Goal: Information Seeking & Learning: Check status

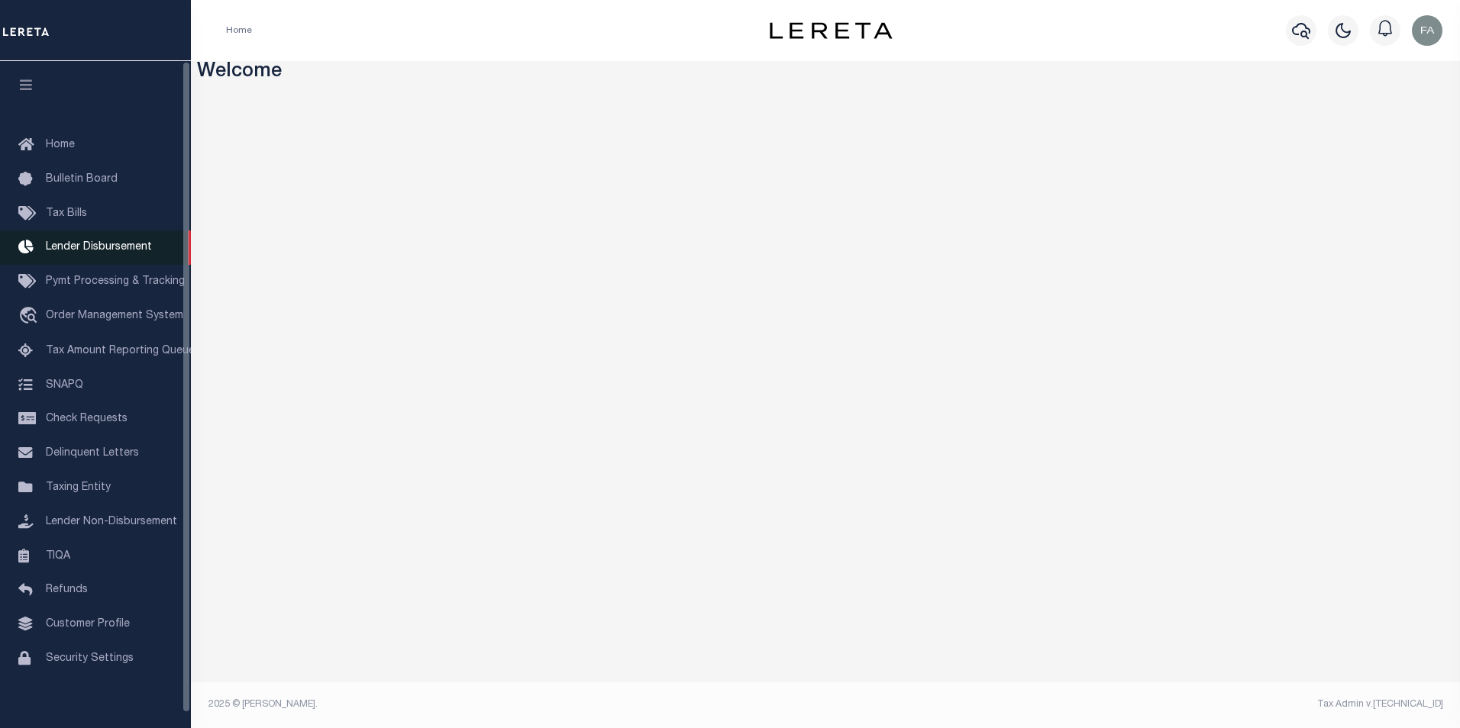
click at [100, 258] on link "Lender Disbursement" at bounding box center [95, 248] width 191 height 34
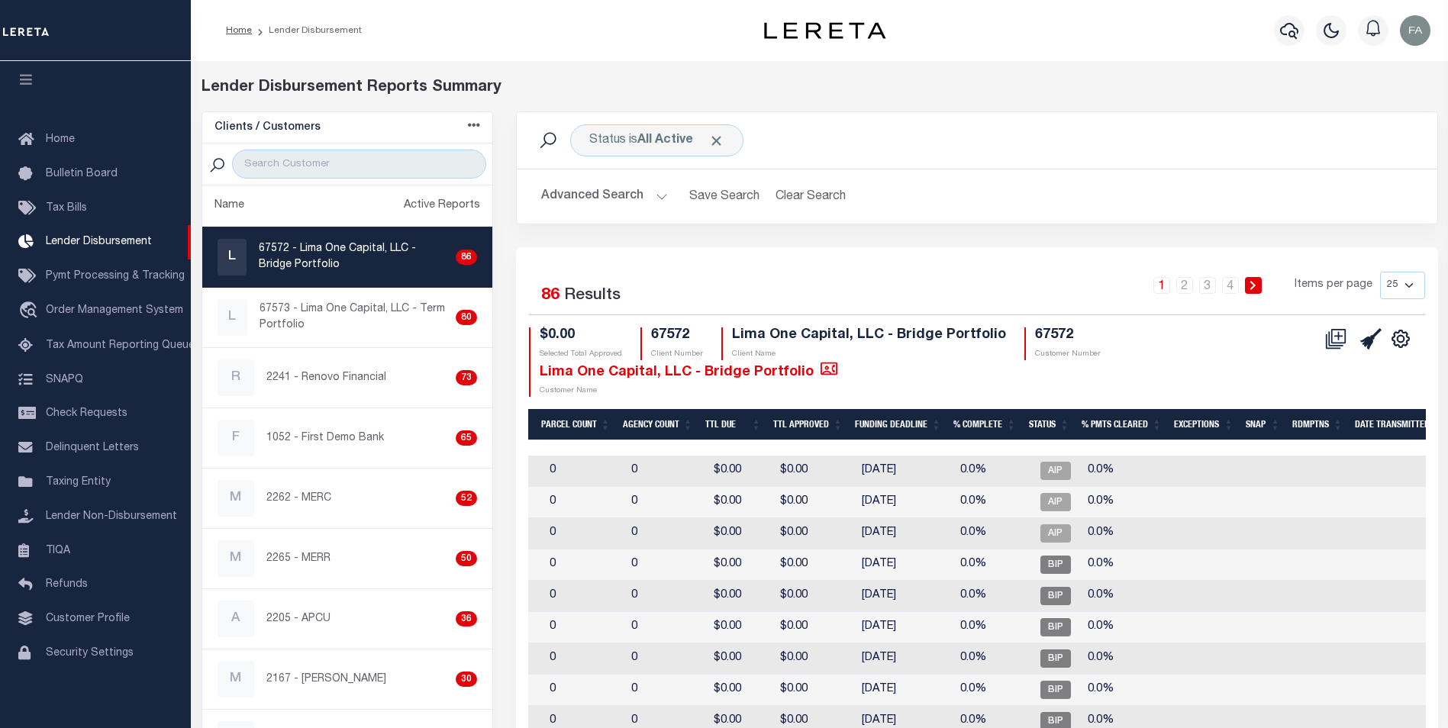
scroll to position [0, 764]
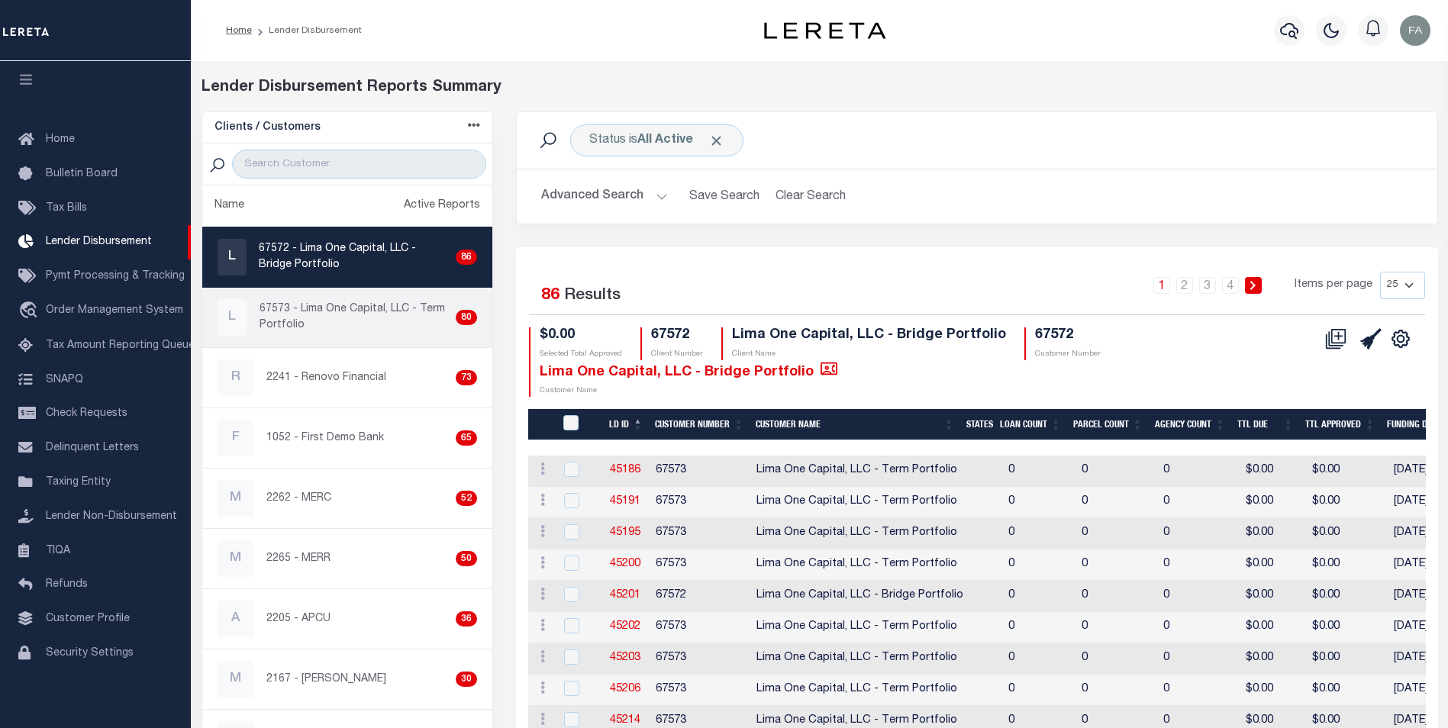
click at [365, 319] on p "67573 - Lima One Capital, LLC - Term Portfolio" at bounding box center [355, 318] width 190 height 32
checkbox input "true"
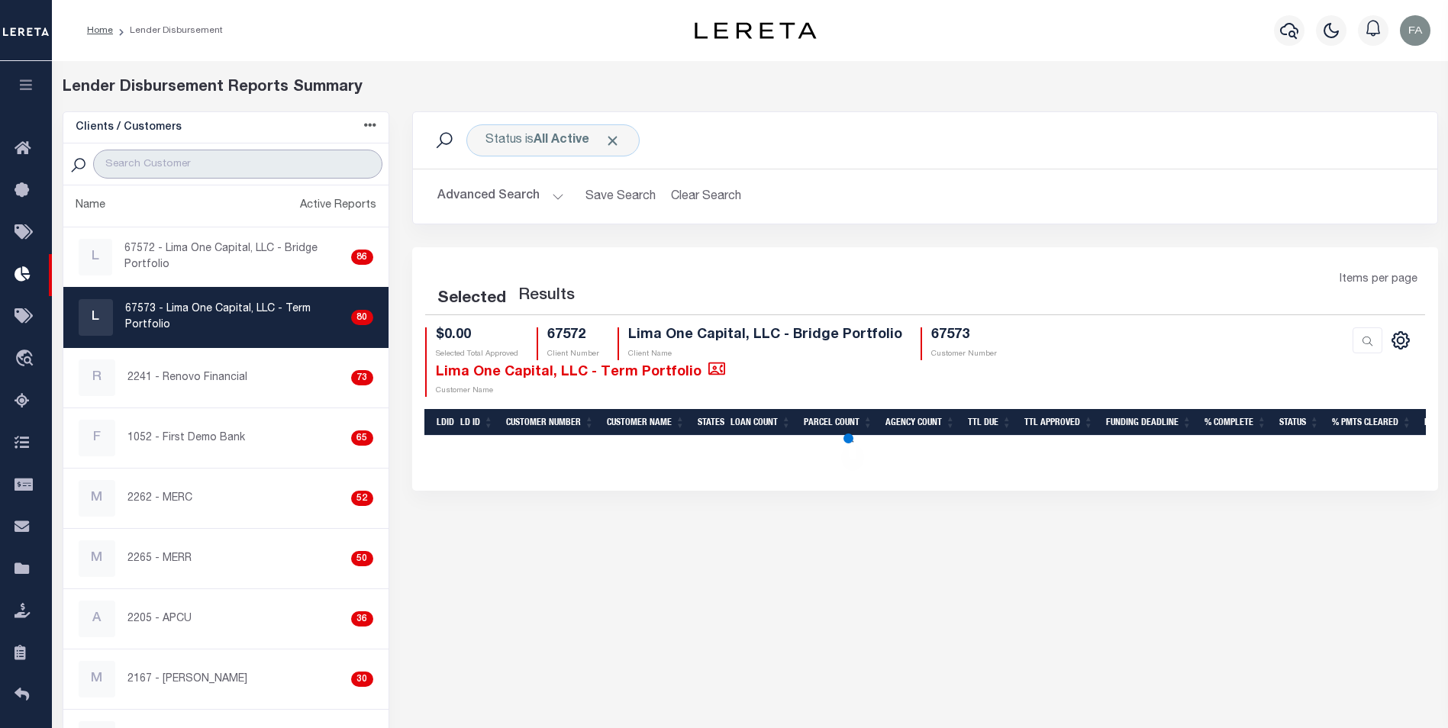
click at [248, 163] on input "search" at bounding box center [237, 164] width 289 height 29
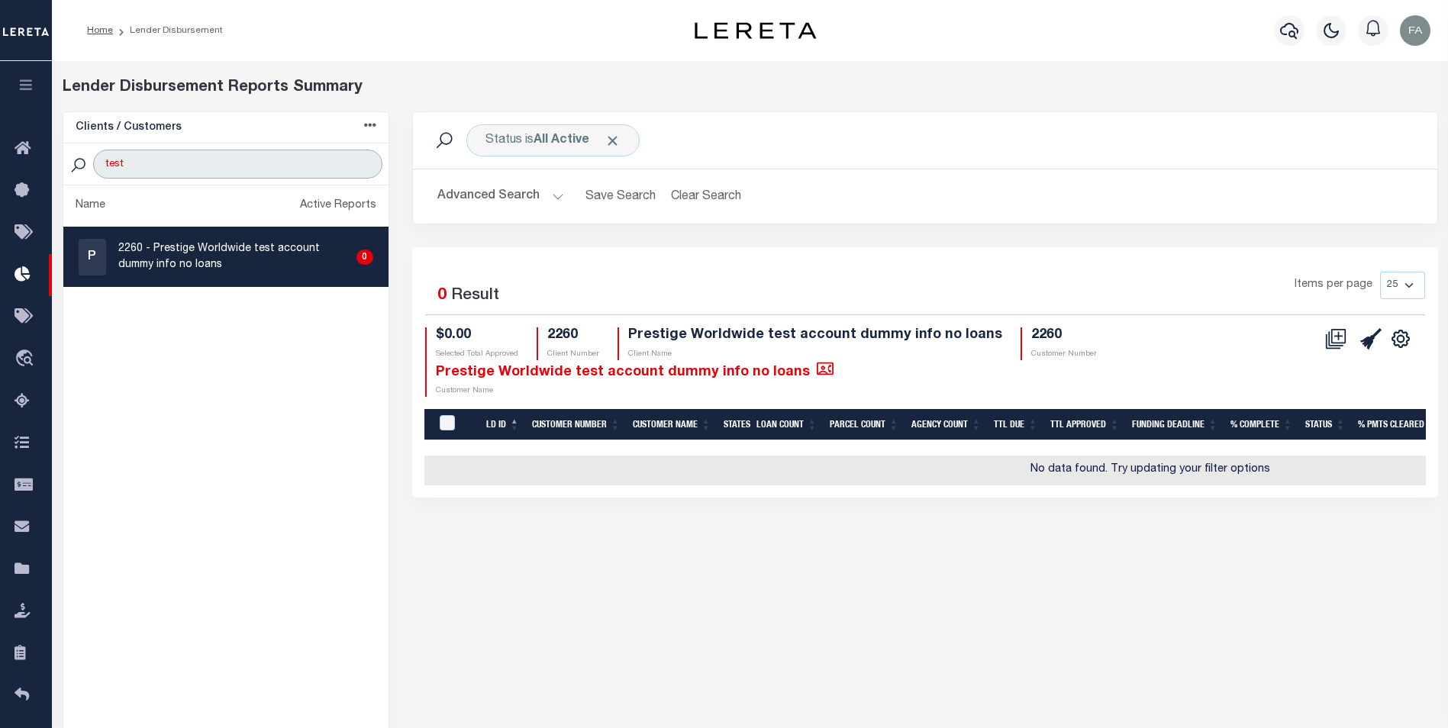
click at [254, 164] on input "test" at bounding box center [237, 164] width 289 height 29
click at [233, 167] on input "test" at bounding box center [237, 164] width 289 height 29
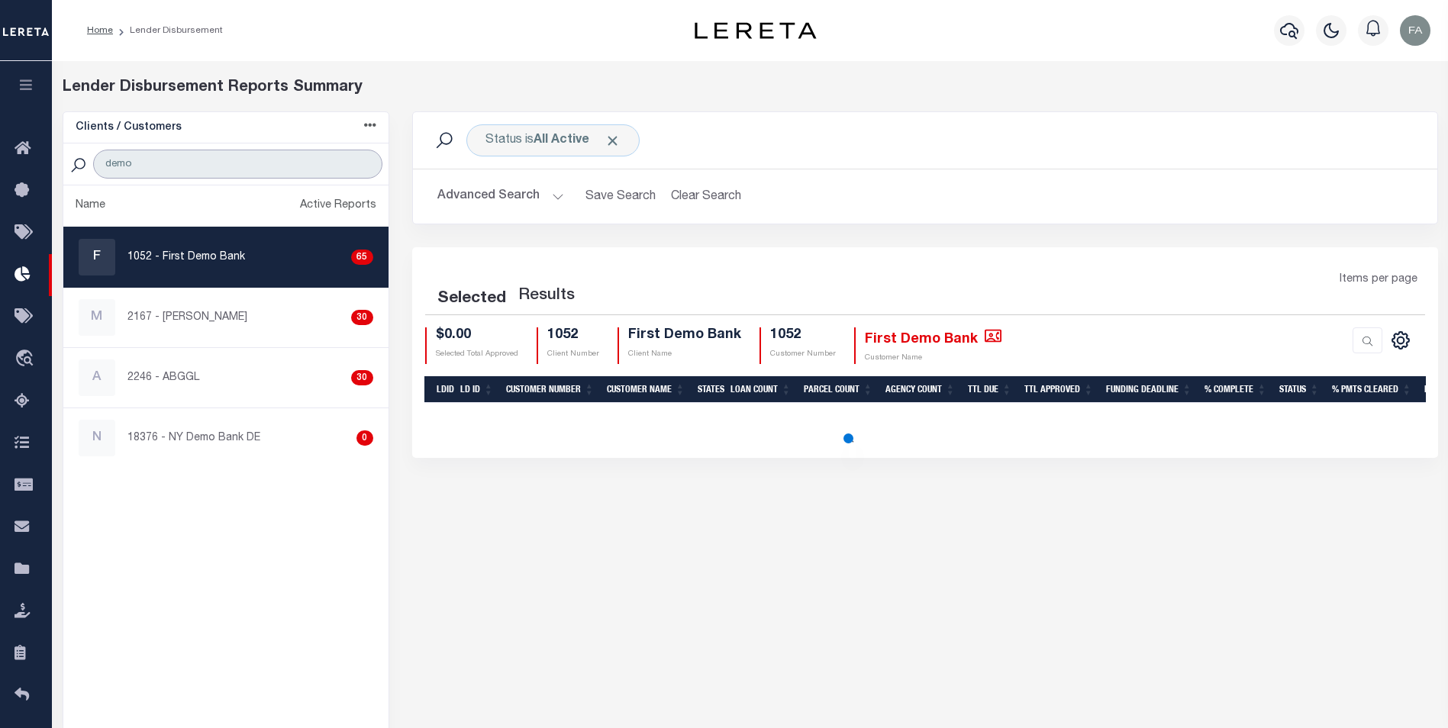
type input "demo"
click at [231, 261] on p "1052 - First Demo Bank" at bounding box center [187, 258] width 118 height 16
checkbox input "true"
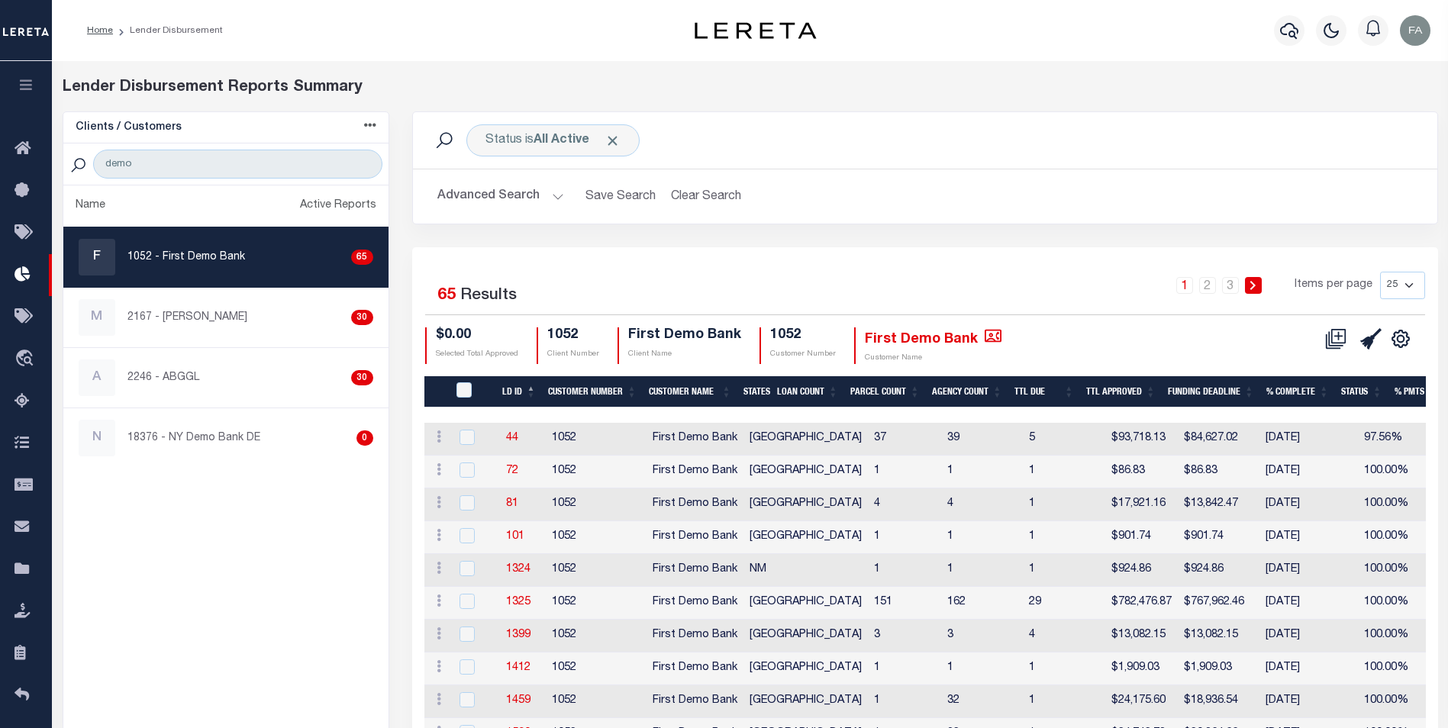
click at [1051, 272] on div "1 2 3 Items per page 25 50 100 200" at bounding box center [1053, 292] width 744 height 40
click at [965, 147] on div "Status is All Active Search" at bounding box center [925, 140] width 1000 height 32
click at [965, 148] on div "Status is All Active Search" at bounding box center [925, 140] width 1000 height 32
click at [1319, 154] on div "Status is All Active Search" at bounding box center [925, 140] width 1000 height 32
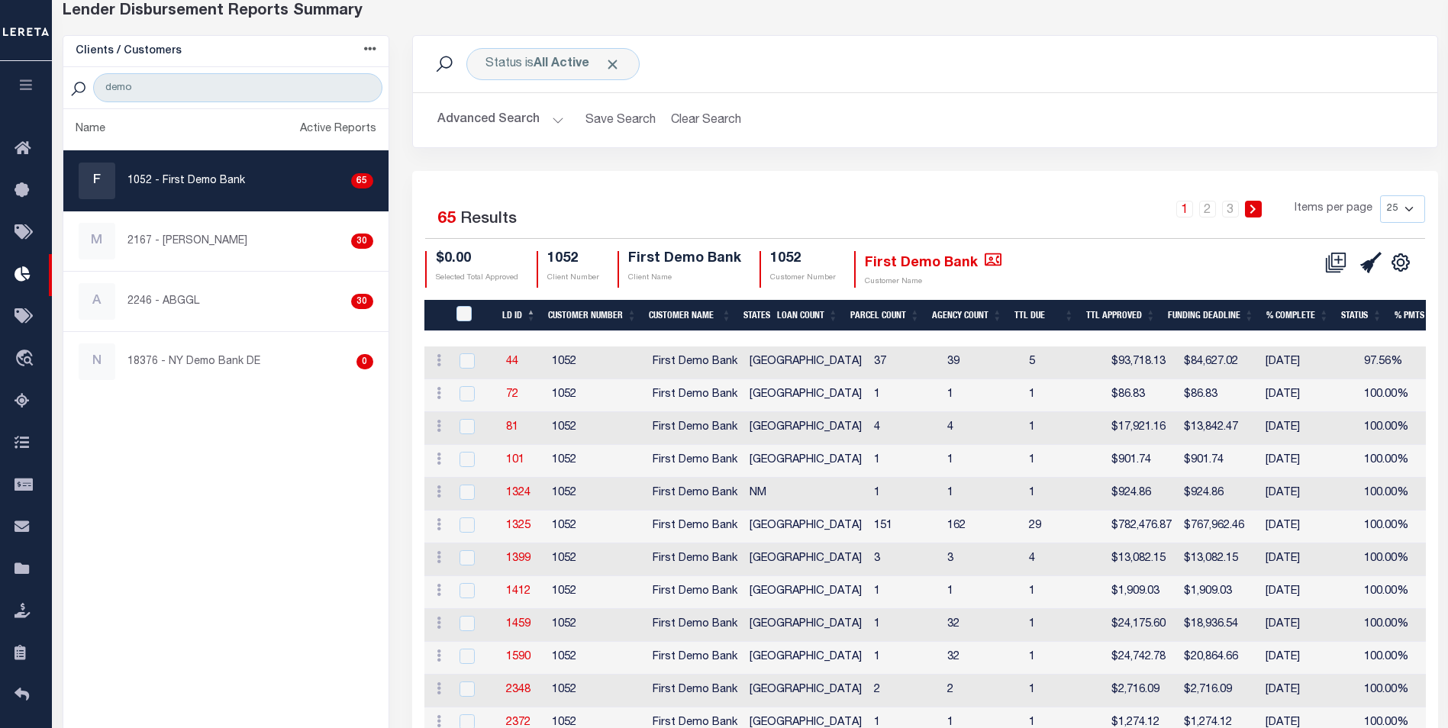
click at [534, 124] on button "Advanced Search" at bounding box center [500, 120] width 127 height 30
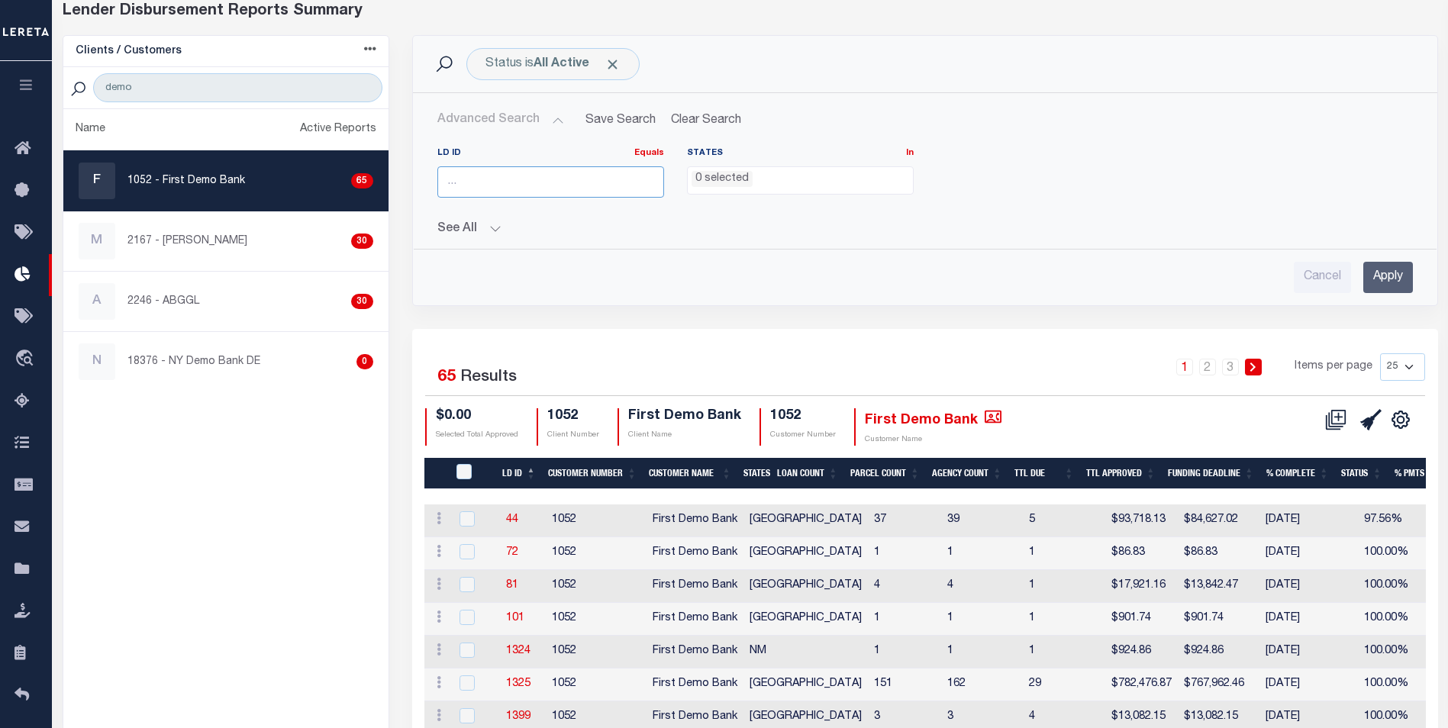
click at [613, 177] on input "number" at bounding box center [550, 181] width 227 height 31
click at [693, 226] on button "See All" at bounding box center [925, 229] width 976 height 15
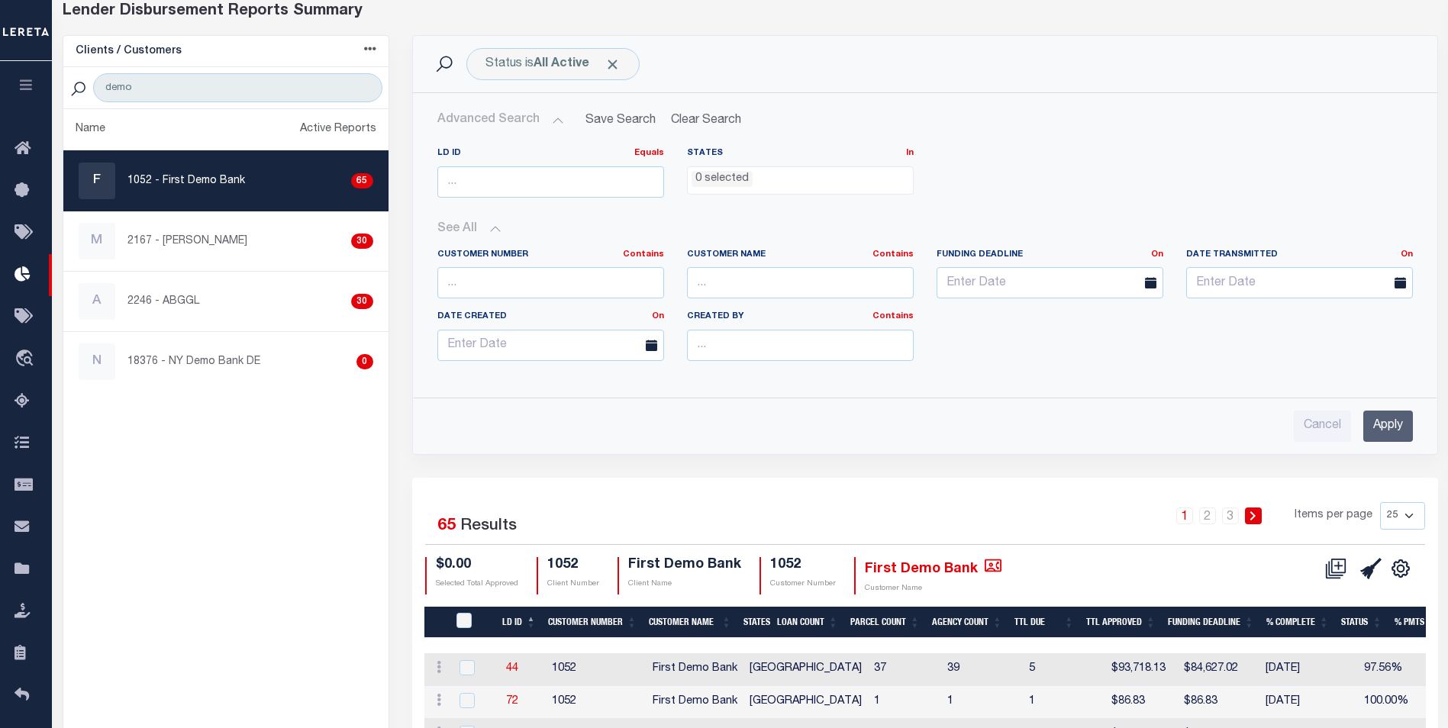
scroll to position [153, 0]
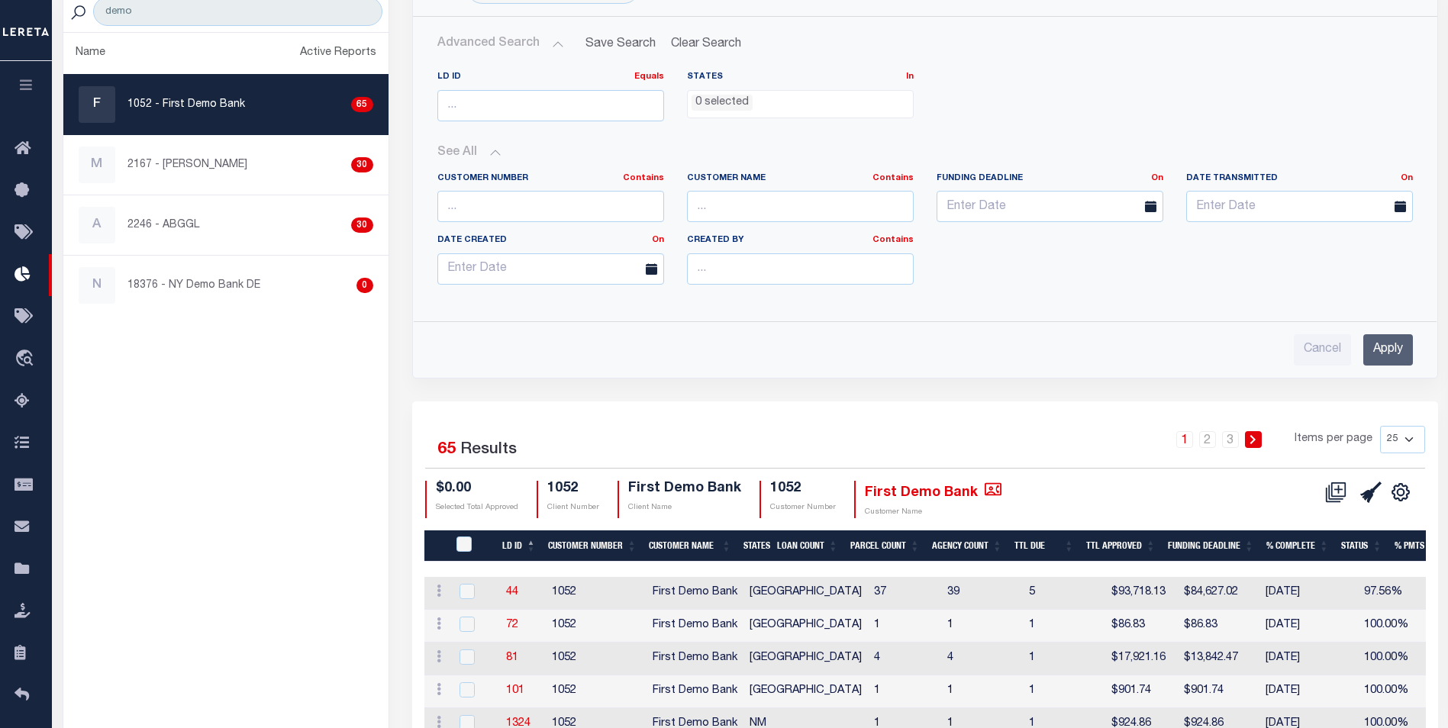
click at [1043, 319] on div "LD ID Equals Equals Is Not Equal To Is Greater Than Is Less Than States In In A…" at bounding box center [925, 212] width 1000 height 307
click at [985, 495] on icon at bounding box center [993, 489] width 17 height 13
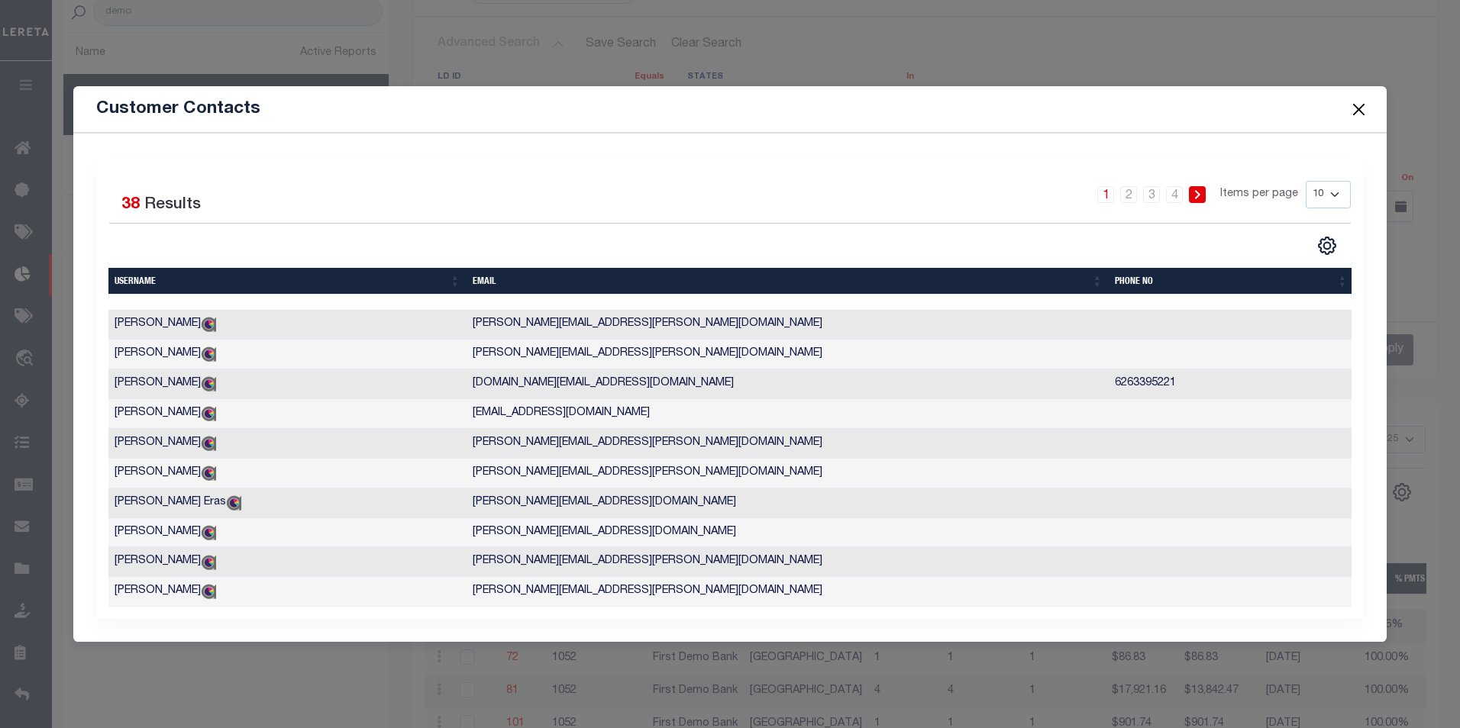
click at [1350, 99] on button "Close" at bounding box center [1358, 109] width 20 height 20
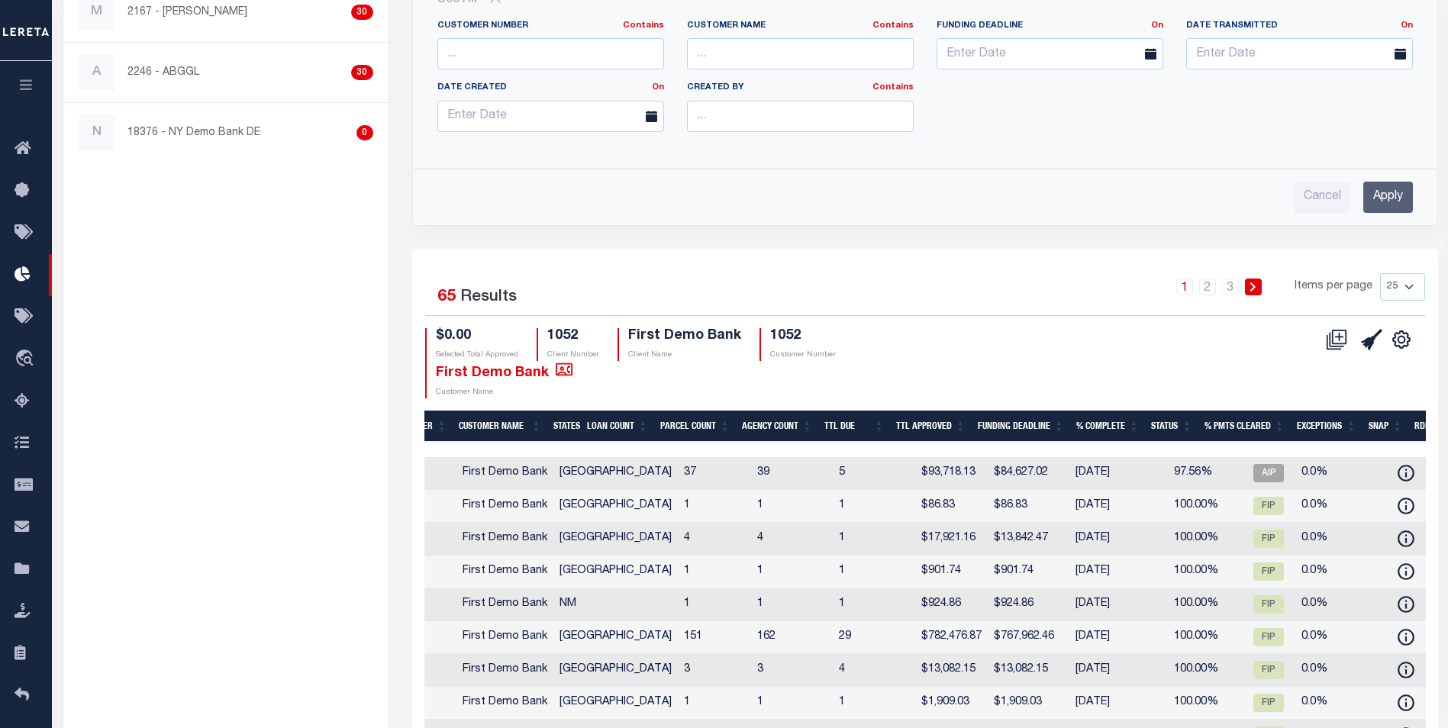
scroll to position [0, 0]
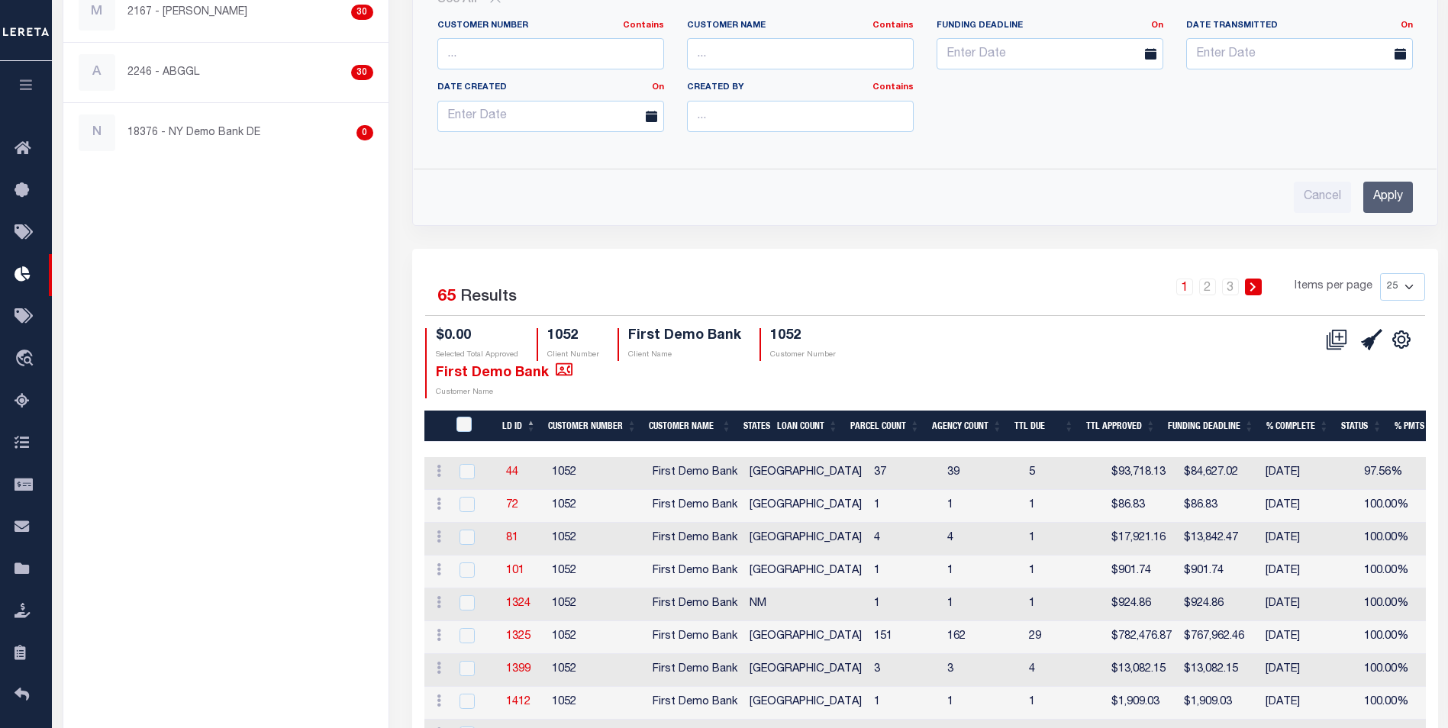
click at [556, 472] on td "1052" at bounding box center [596, 473] width 101 height 33
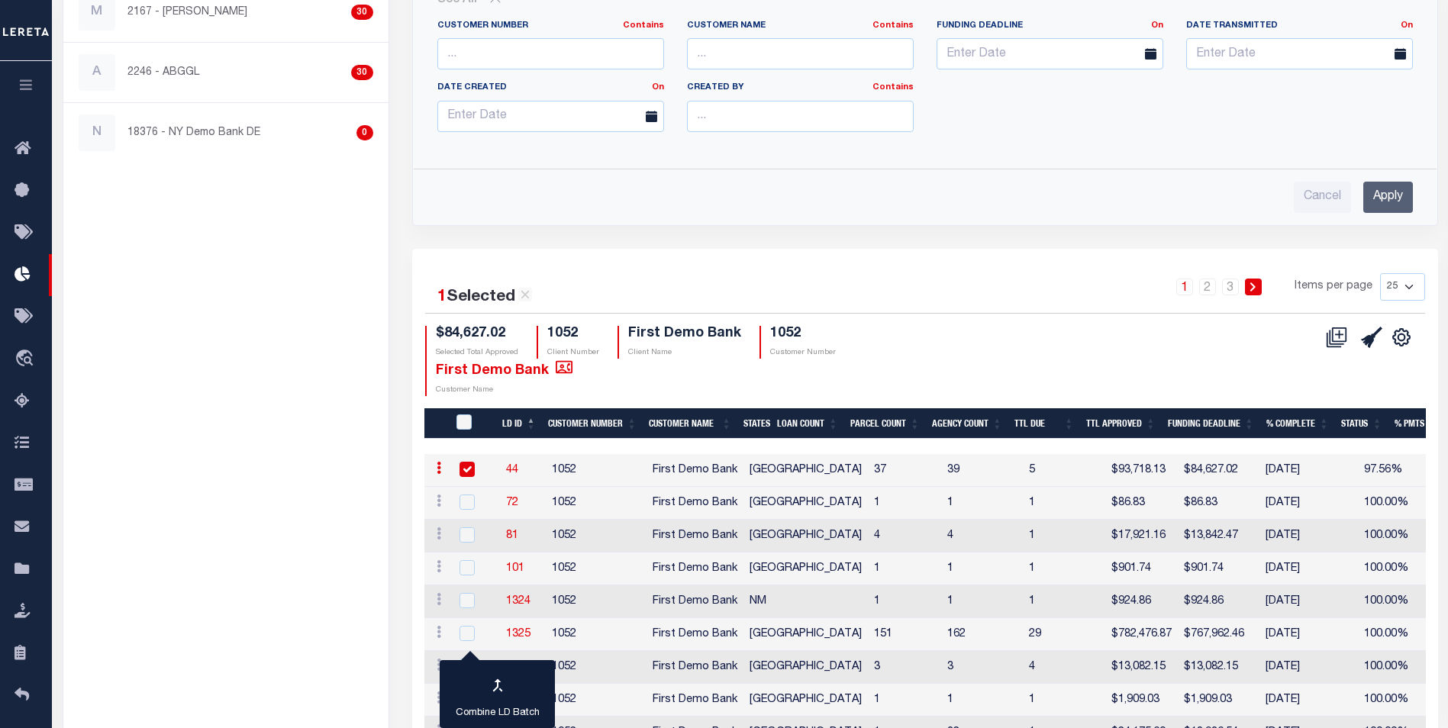
click at [486, 473] on div at bounding box center [475, 470] width 37 height 17
checkbox input "false"
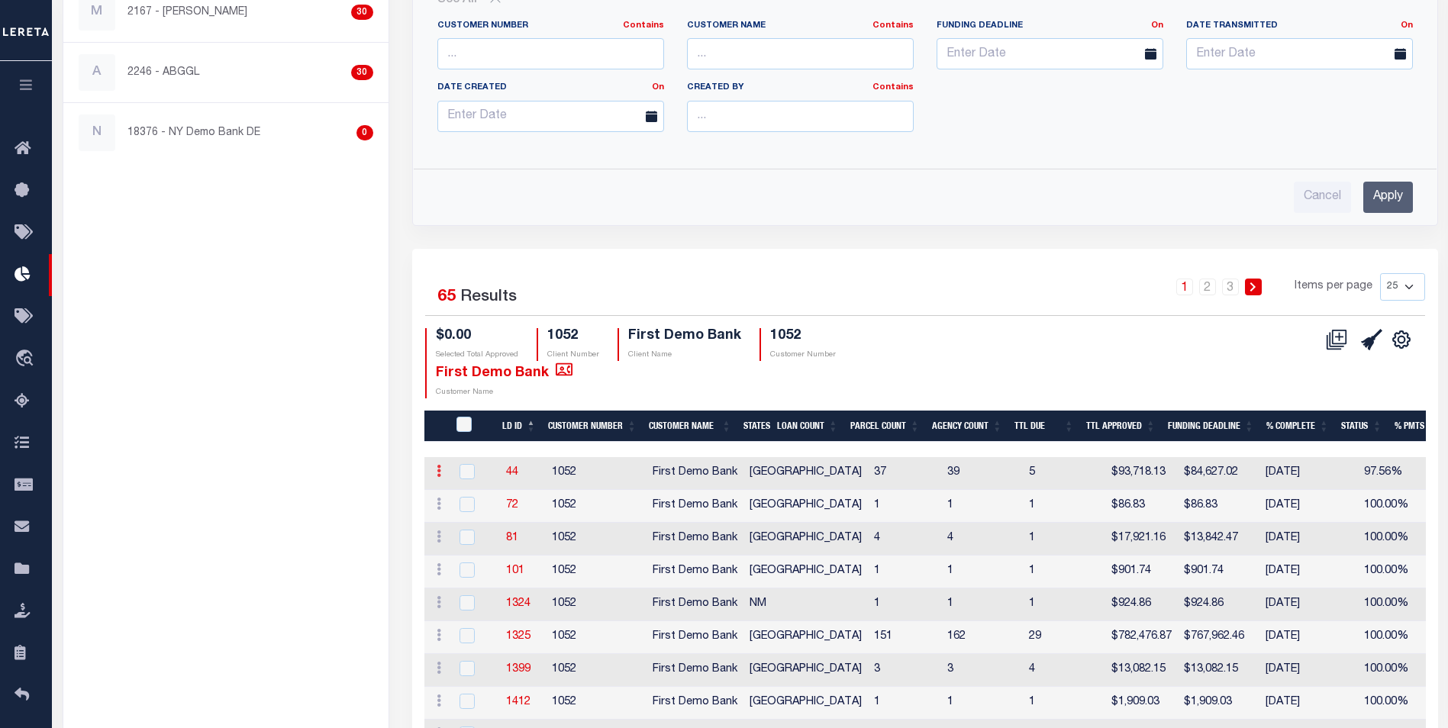
click at [439, 470] on icon at bounding box center [439, 471] width 5 height 12
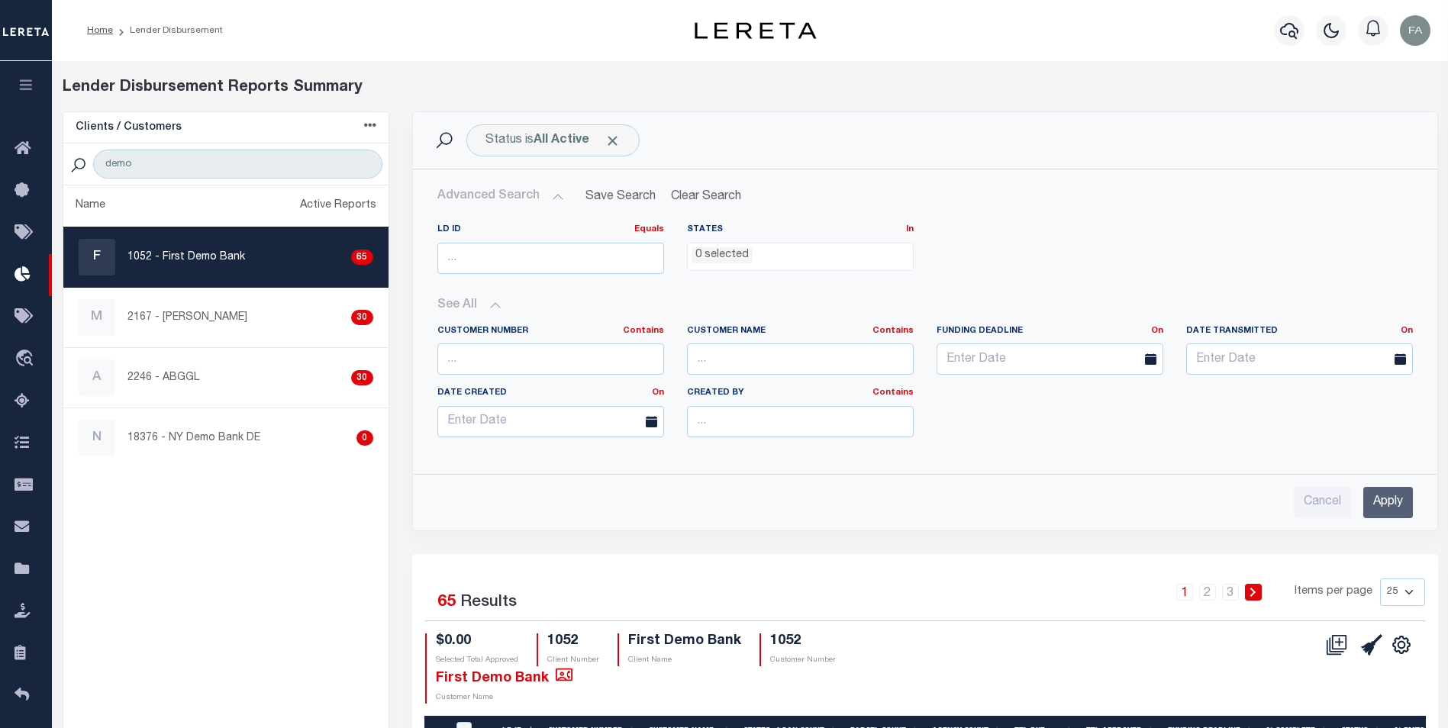
click at [1018, 163] on div "Status is All Active Search" at bounding box center [925, 140] width 1025 height 56
click at [531, 195] on button "Advanced Search" at bounding box center [500, 197] width 127 height 30
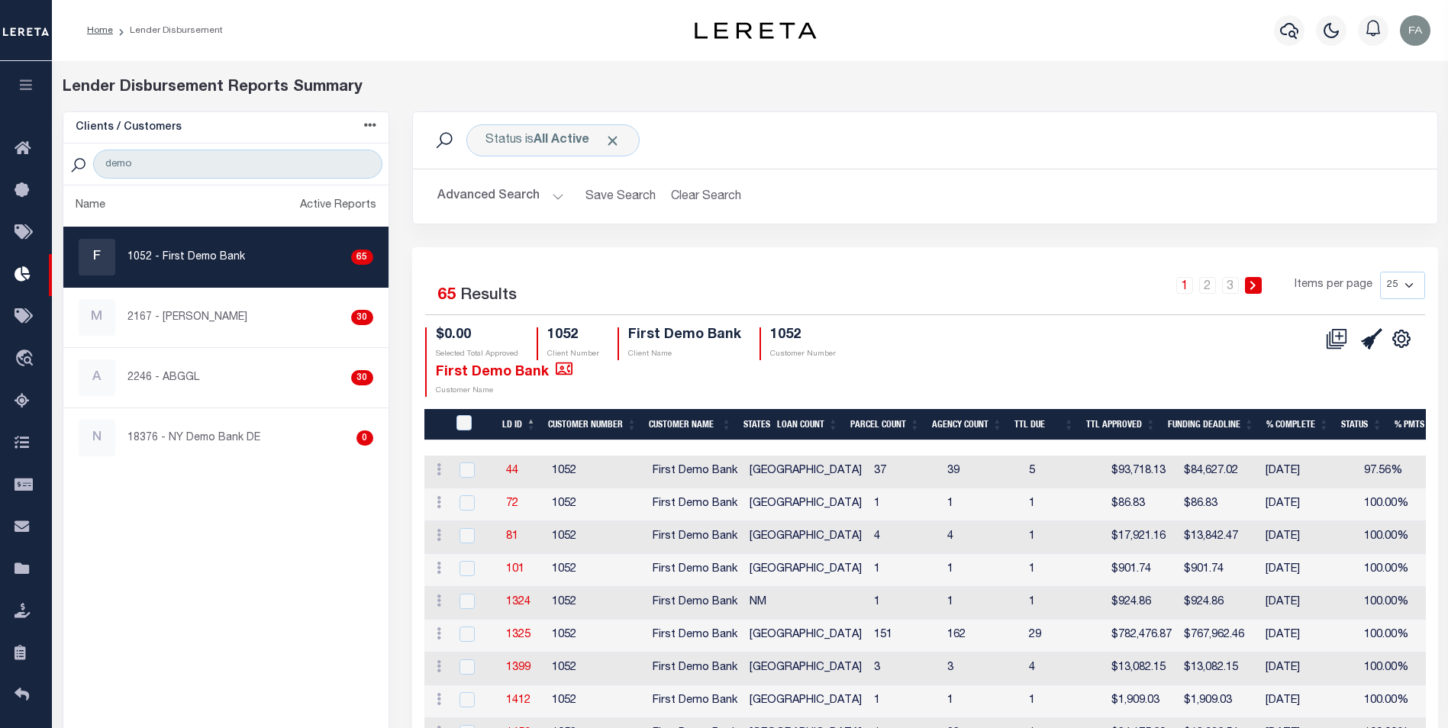
scroll to position [76, 0]
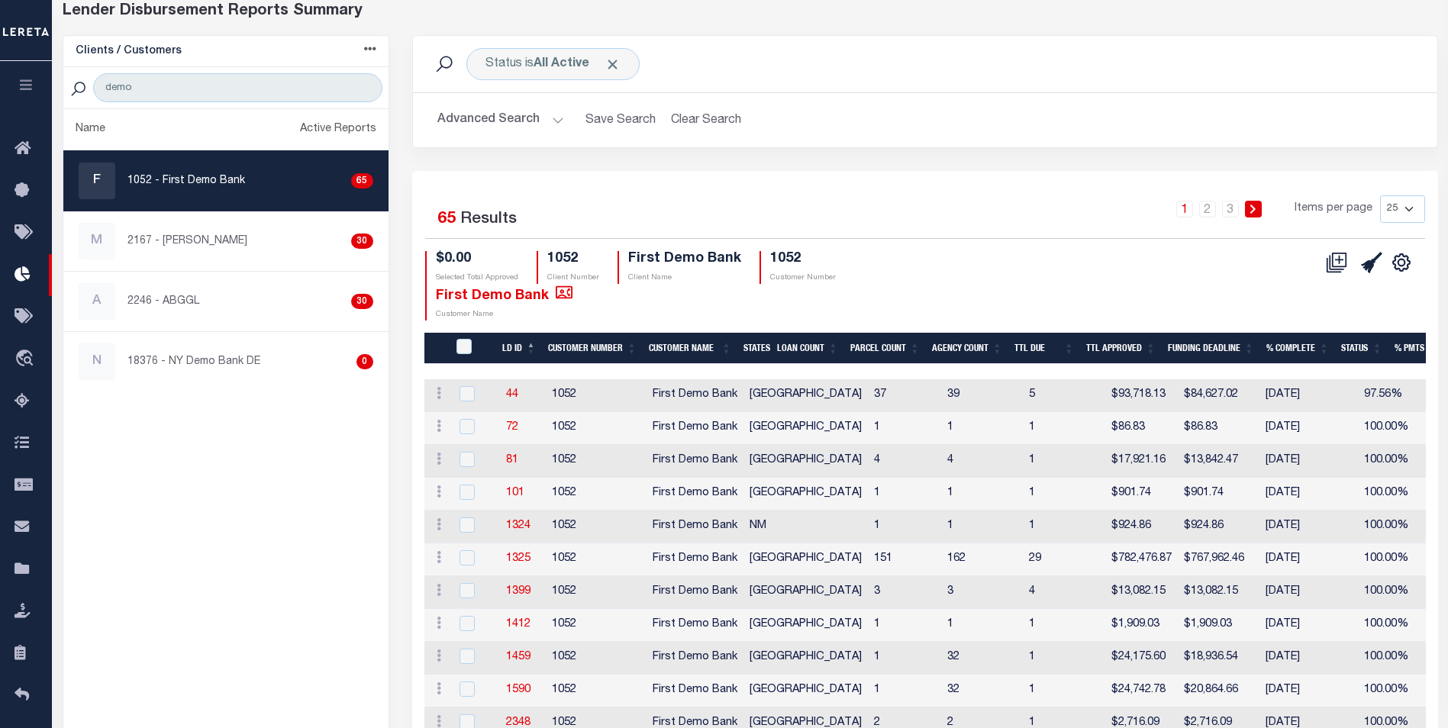
drag, startPoint x: 1138, startPoint y: 404, endPoint x: 936, endPoint y: 408, distance: 201.6
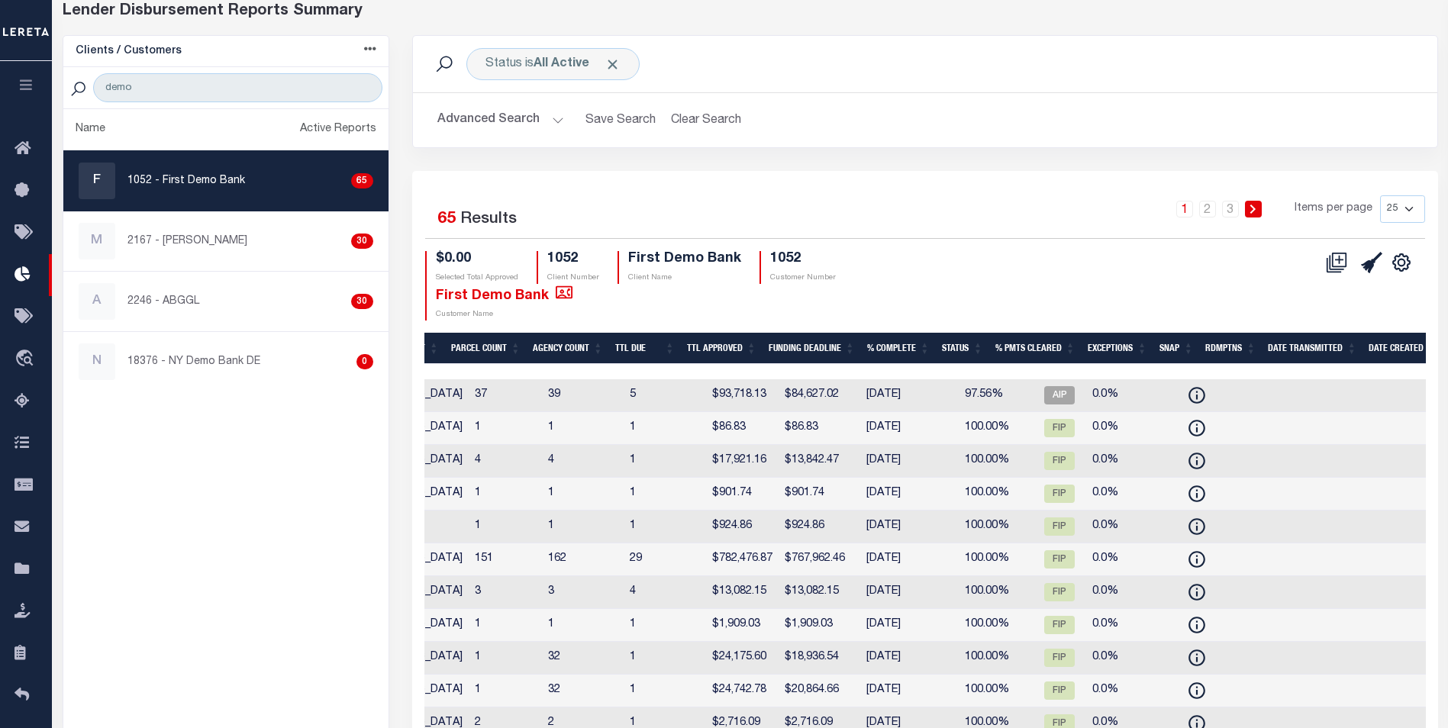
scroll to position [0, 489]
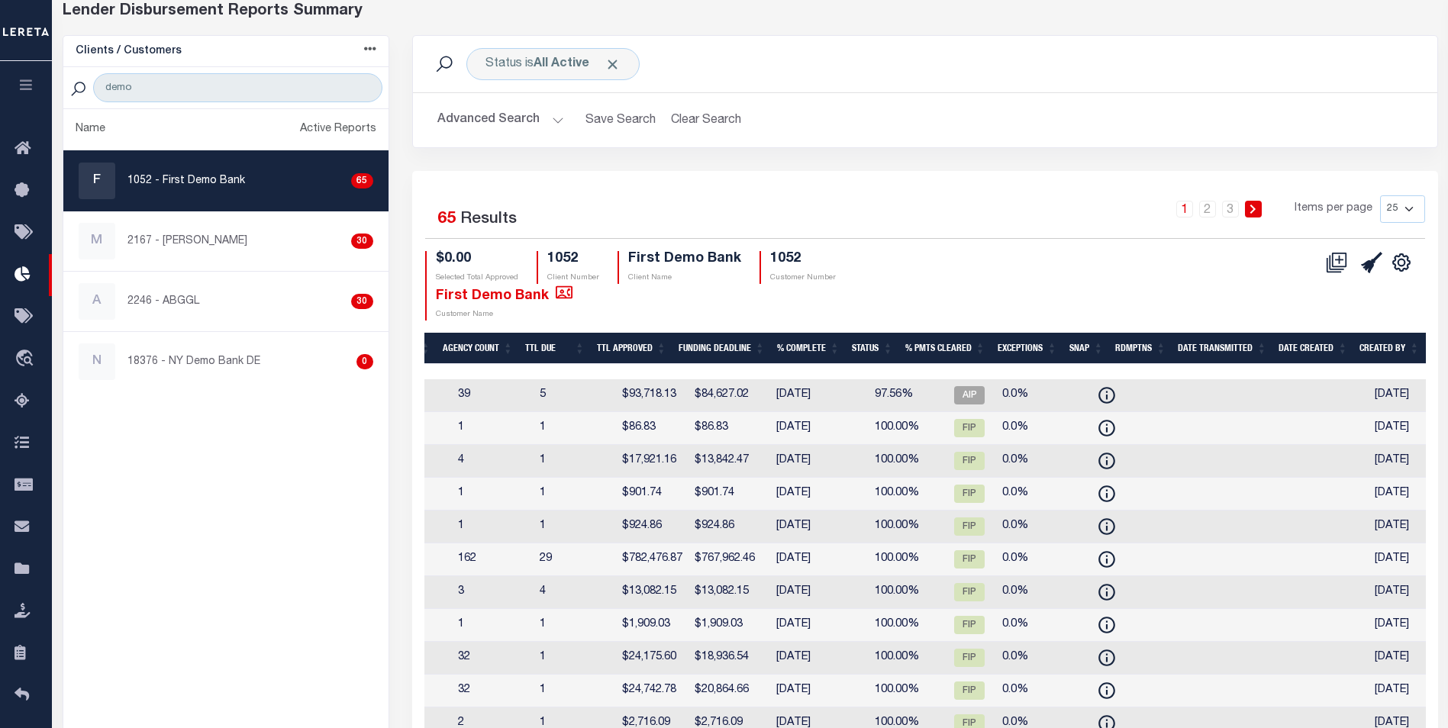
drag, startPoint x: 1011, startPoint y: 453, endPoint x: 1149, endPoint y: 447, distance: 138.3
drag, startPoint x: 1133, startPoint y: 451, endPoint x: 1122, endPoint y: 448, distance: 11.1
click at [580, 62] on b "All Active" at bounding box center [562, 64] width 56 height 12
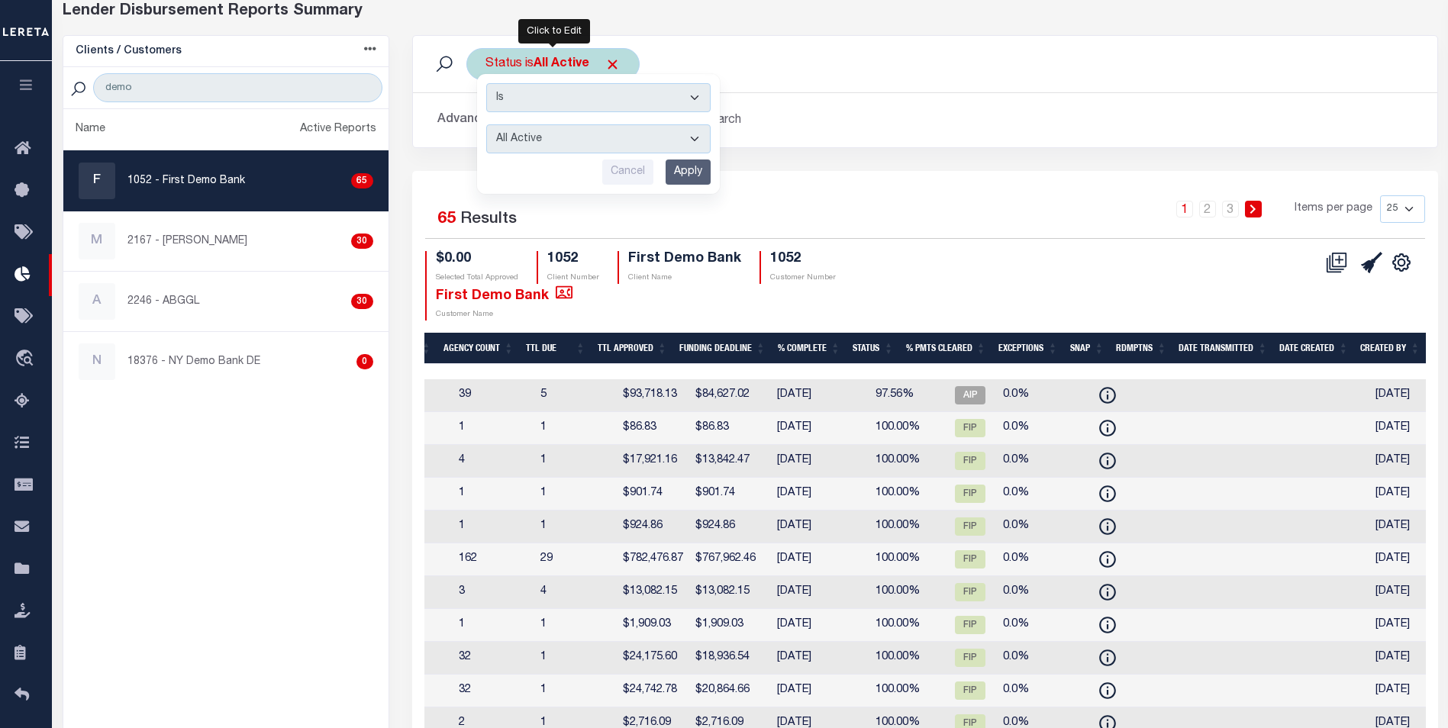
click at [617, 146] on select "All Active Approval In Progress Batching In Progress Complete Do Not Pay Escrow…" at bounding box center [598, 138] width 224 height 29
select select "Complete"
click at [486, 124] on select "All Active Approval In Progress Batching In Progress Complete Do Not Pay Escrow…" at bounding box center [598, 138] width 224 height 29
click at [697, 171] on input "Apply" at bounding box center [688, 172] width 45 height 25
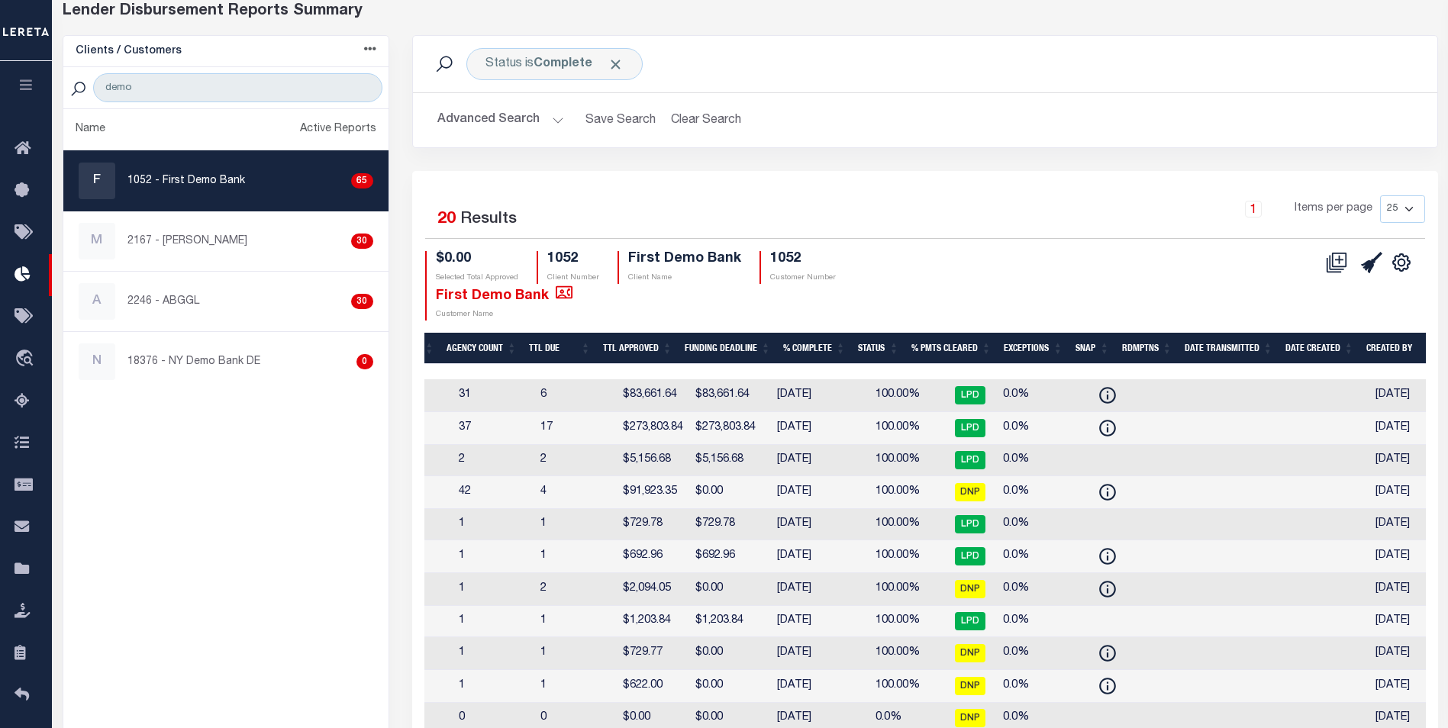
click at [997, 449] on td "0.0%" at bounding box center [1043, 460] width 92 height 31
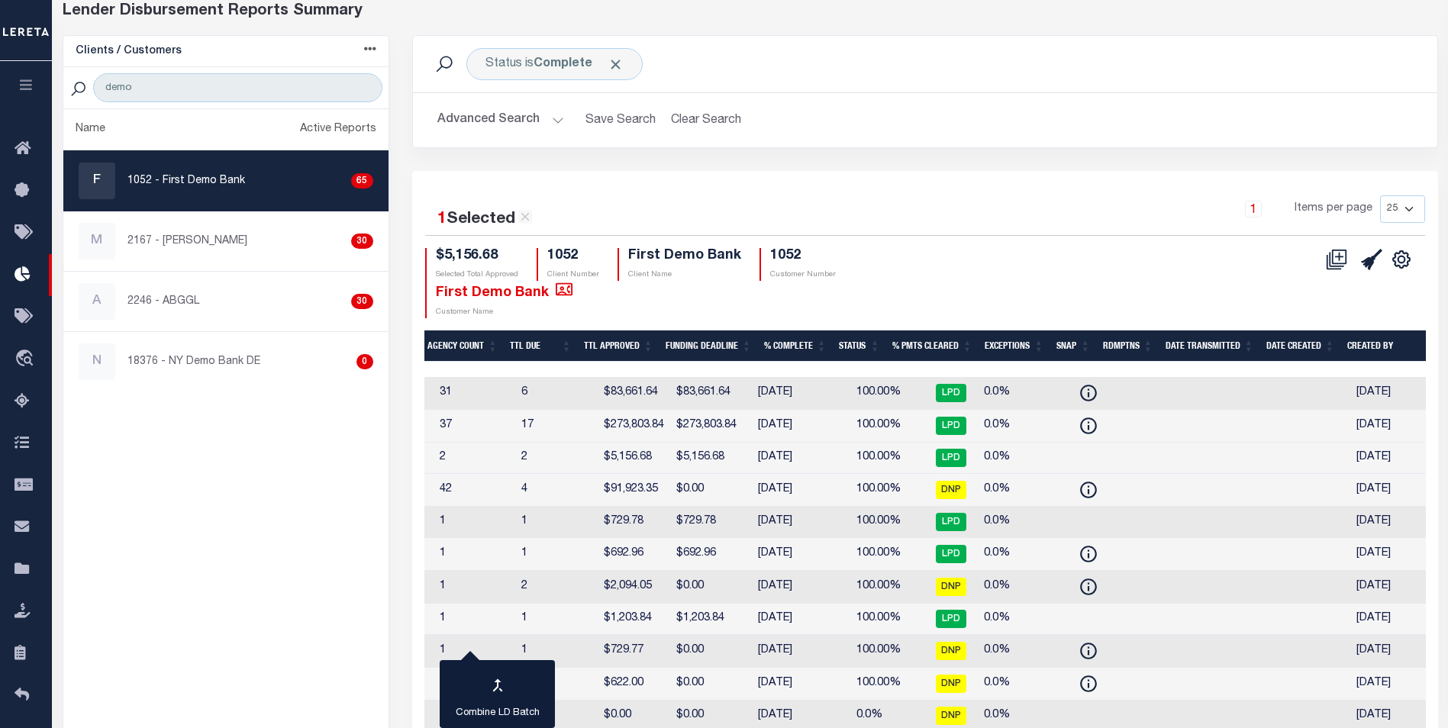
scroll to position [0, 450]
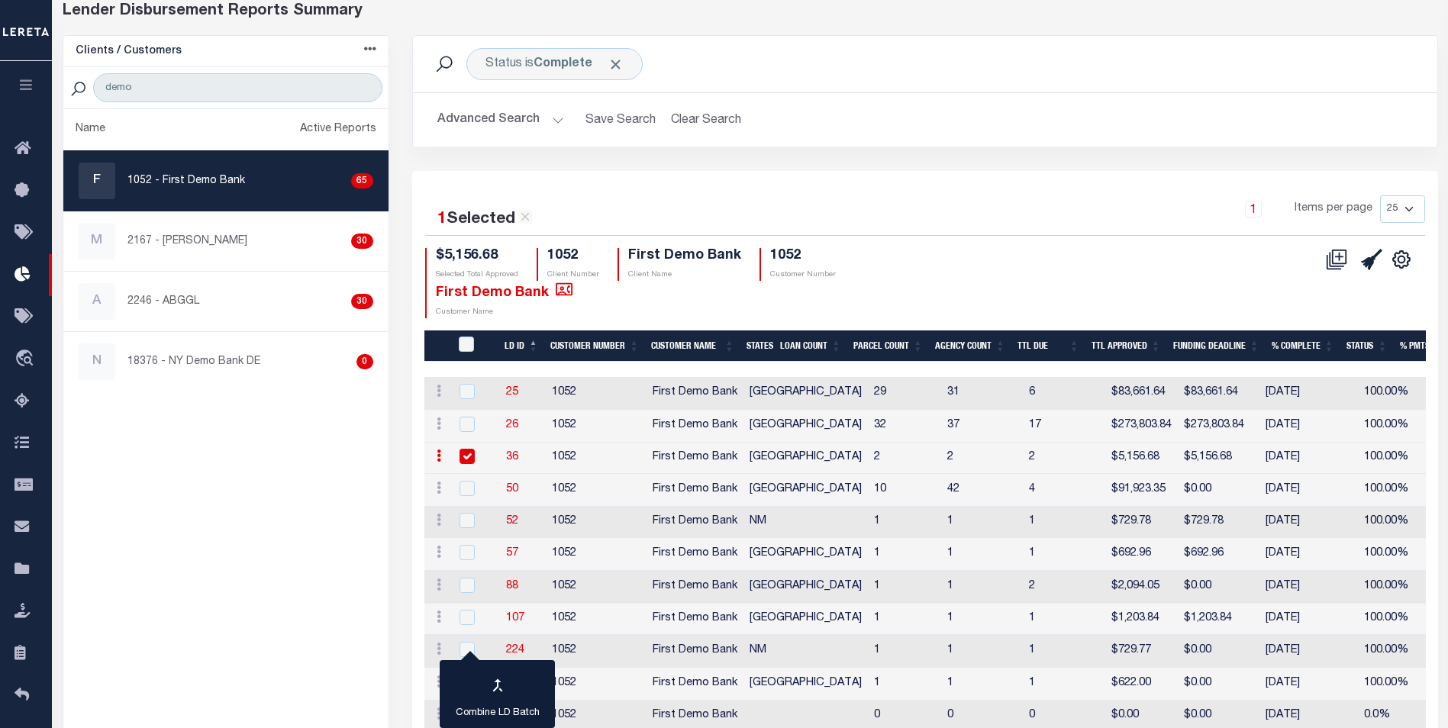
drag, startPoint x: 924, startPoint y: 473, endPoint x: 692, endPoint y: 457, distance: 231.8
click at [471, 454] on input "checkbox" at bounding box center [467, 456] width 15 height 15
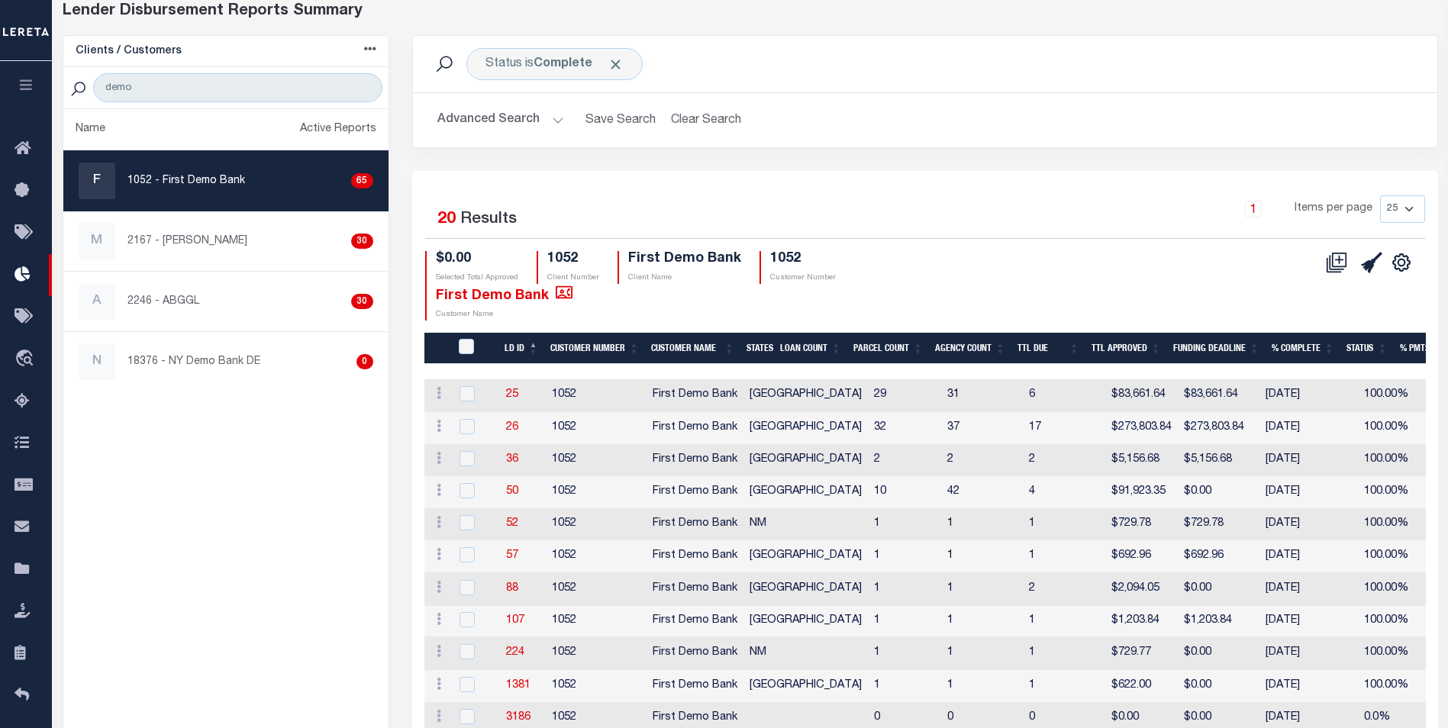
click at [1178, 460] on td "$5,156.68" at bounding box center [1219, 460] width 82 height 31
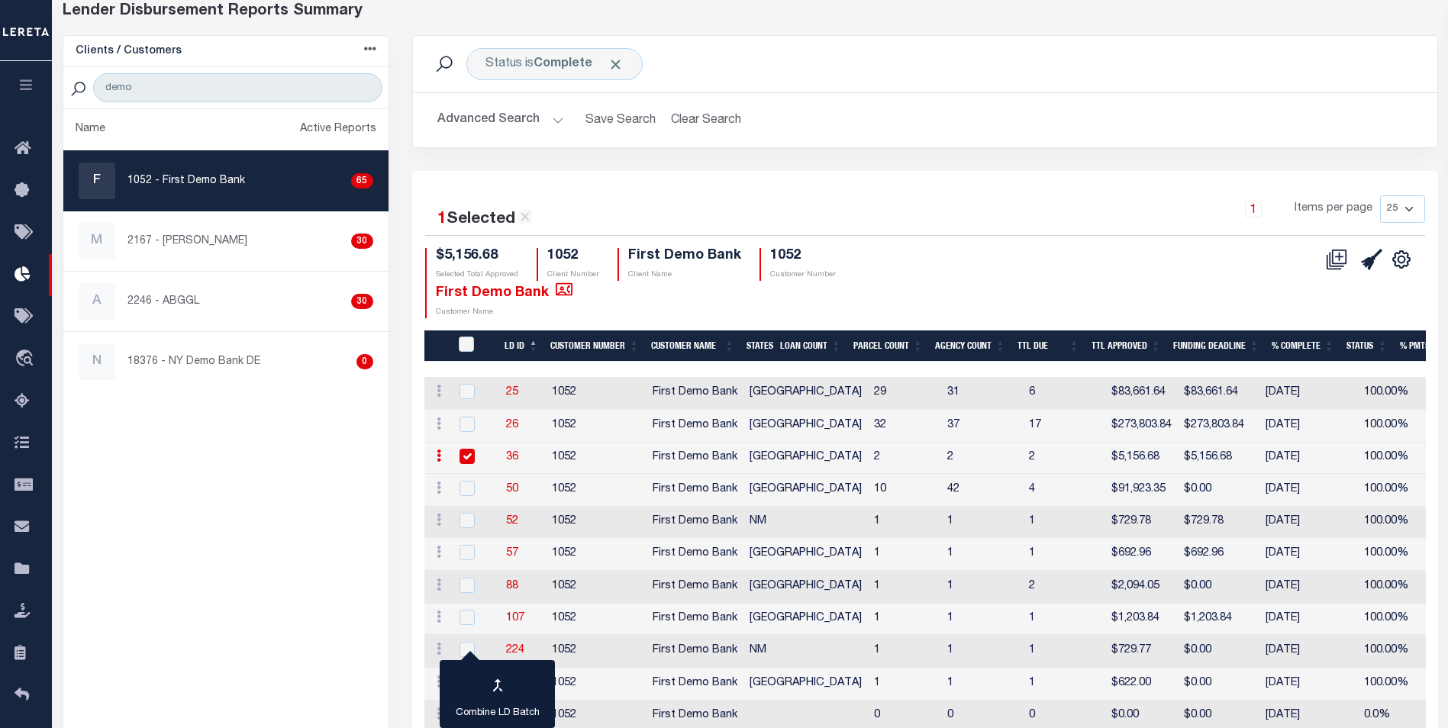
drag, startPoint x: 706, startPoint y: 451, endPoint x: 530, endPoint y: 460, distance: 176.6
click at [647, 457] on td "First Demo Bank" at bounding box center [695, 458] width 97 height 31
checkbox input "false"
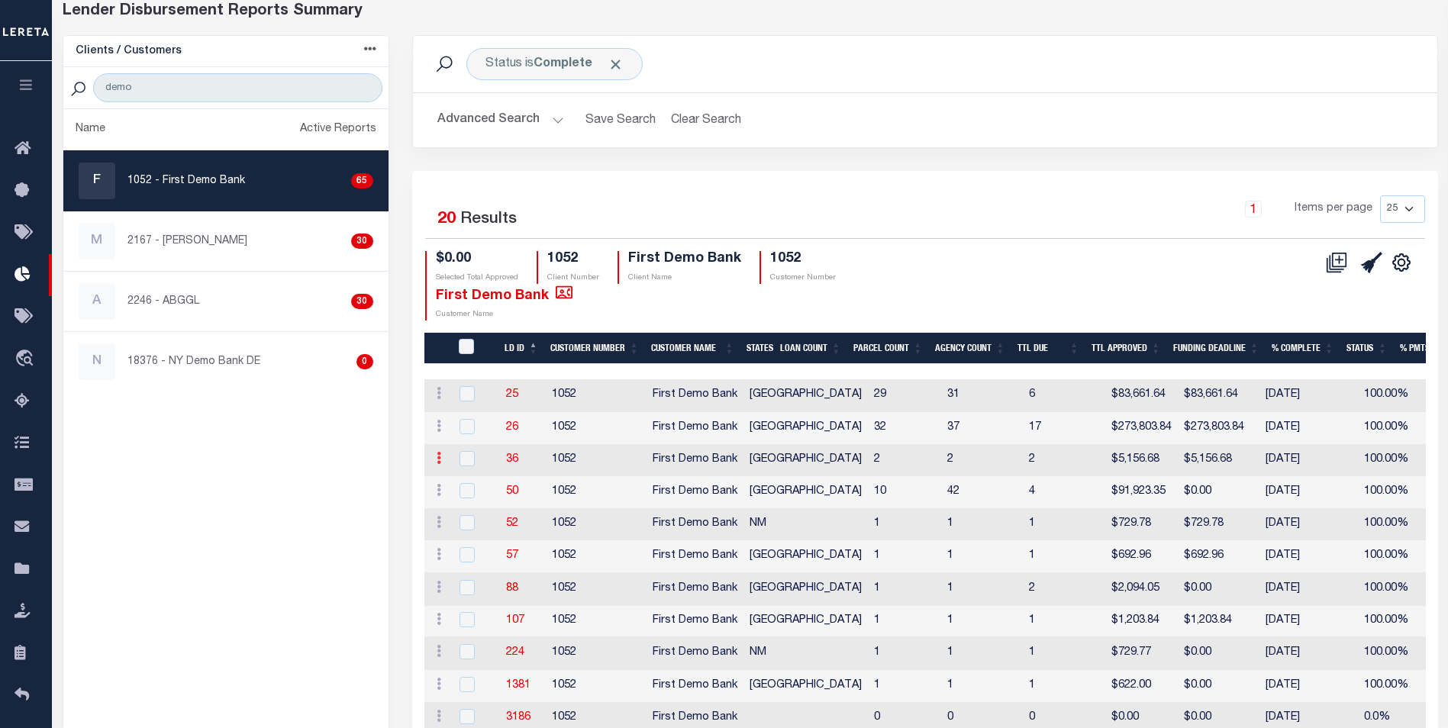
click at [442, 459] on link at bounding box center [439, 460] width 17 height 12
click at [353, 172] on div "F 1052 - First Demo Bank 65" at bounding box center [226, 181] width 295 height 37
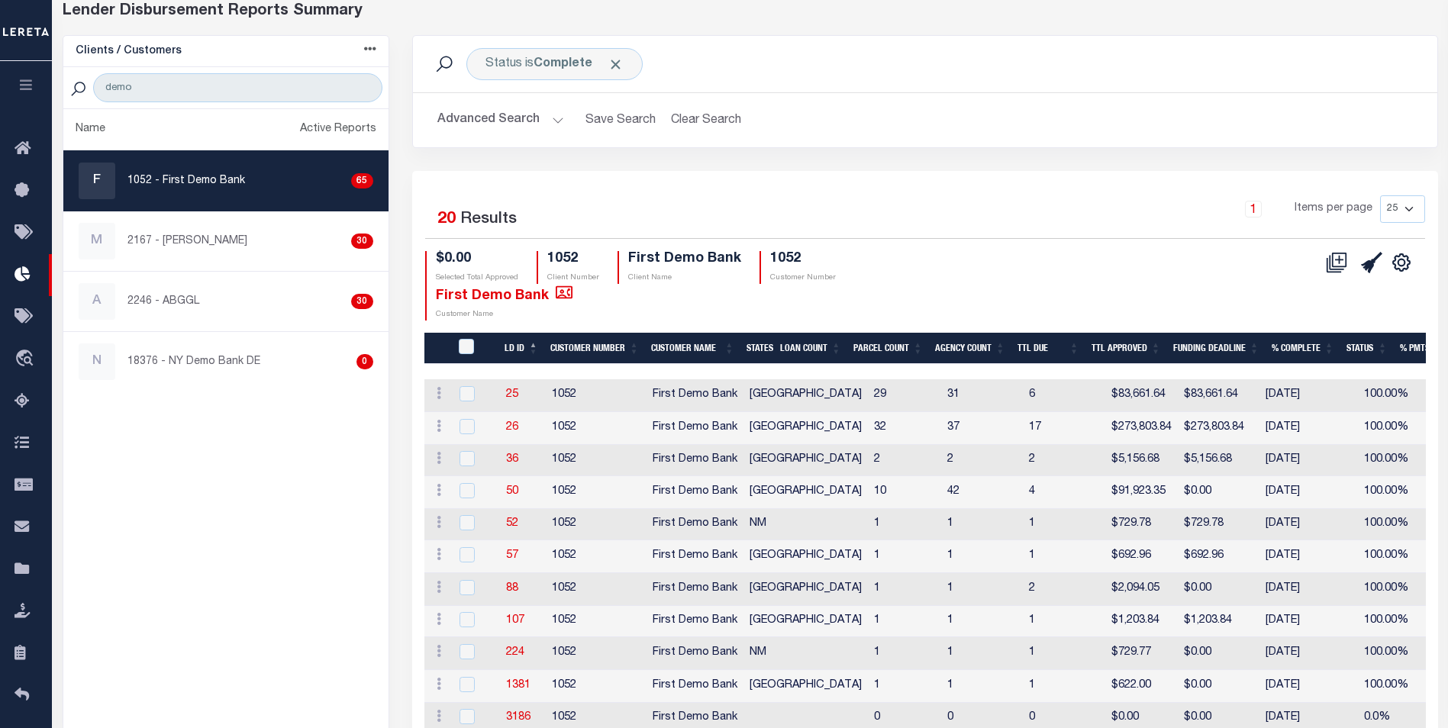
click at [320, 173] on div "F 1052 - First Demo Bank 65" at bounding box center [226, 181] width 295 height 37
drag, startPoint x: 119, startPoint y: 185, endPoint x: 663, endPoint y: 196, distance: 544.5
click at [663, 196] on div "1 Selected 20 Results" at bounding box center [542, 216] width 256 height 43
